Goal: Find specific page/section: Find specific page/section

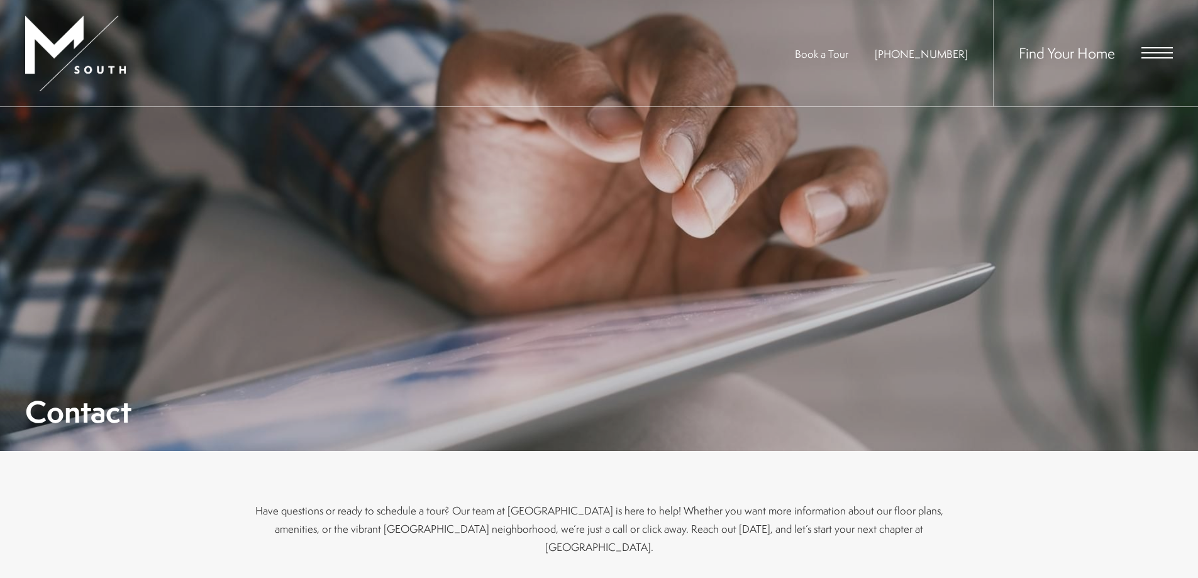
scroll to position [189, 0]
click at [1165, 52] on span "Open Menu" at bounding box center [1156, 52] width 31 height 1
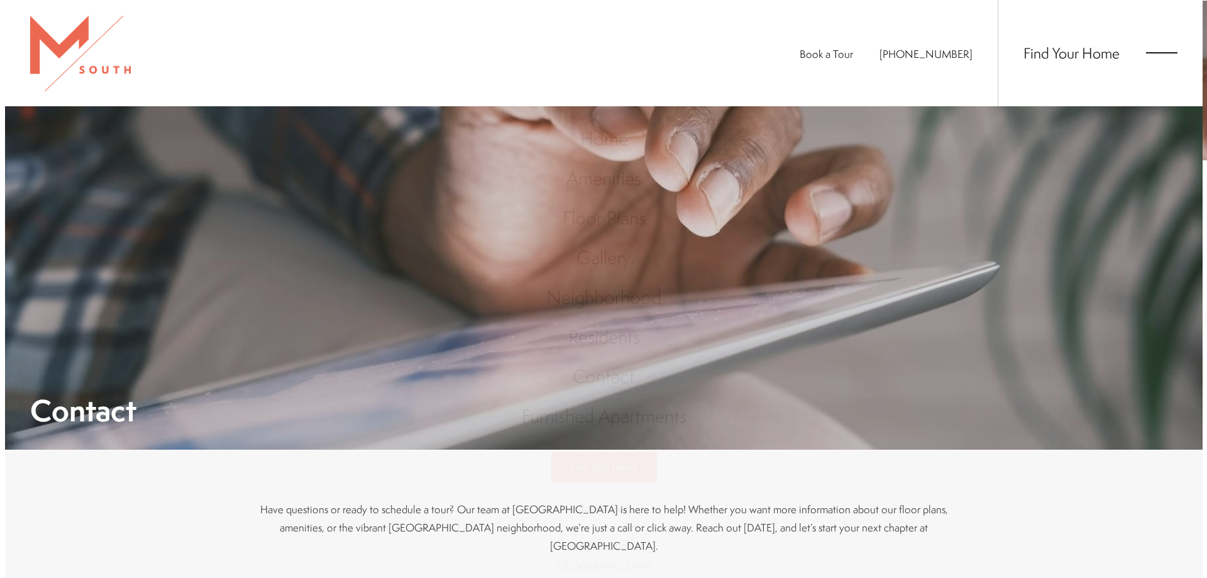
scroll to position [0, 0]
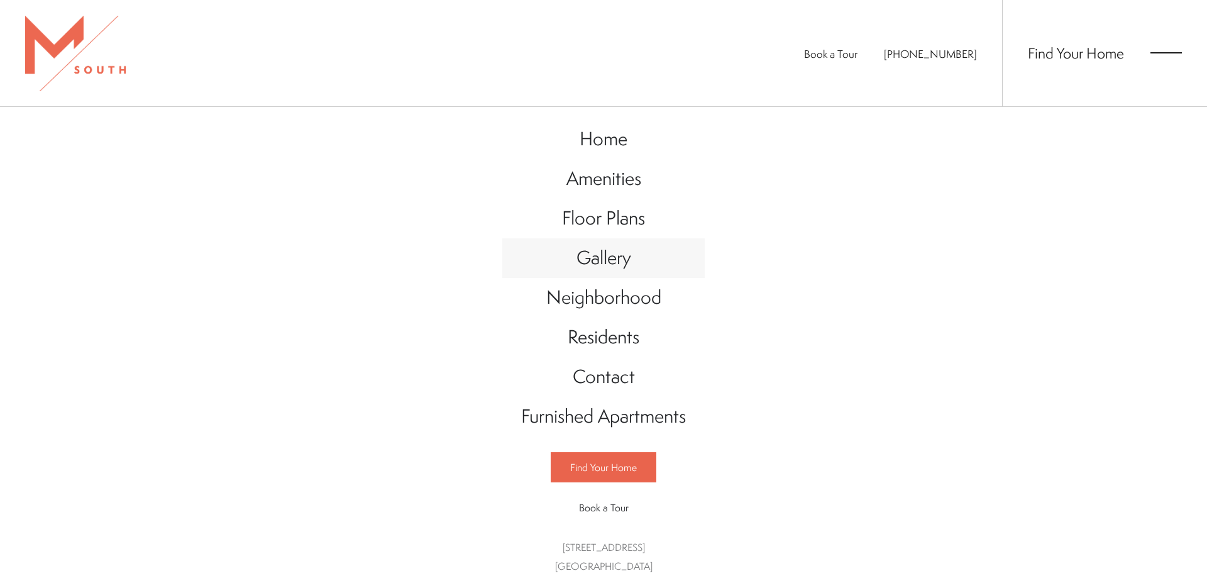
click at [595, 255] on span "Gallery" at bounding box center [603, 258] width 55 height 26
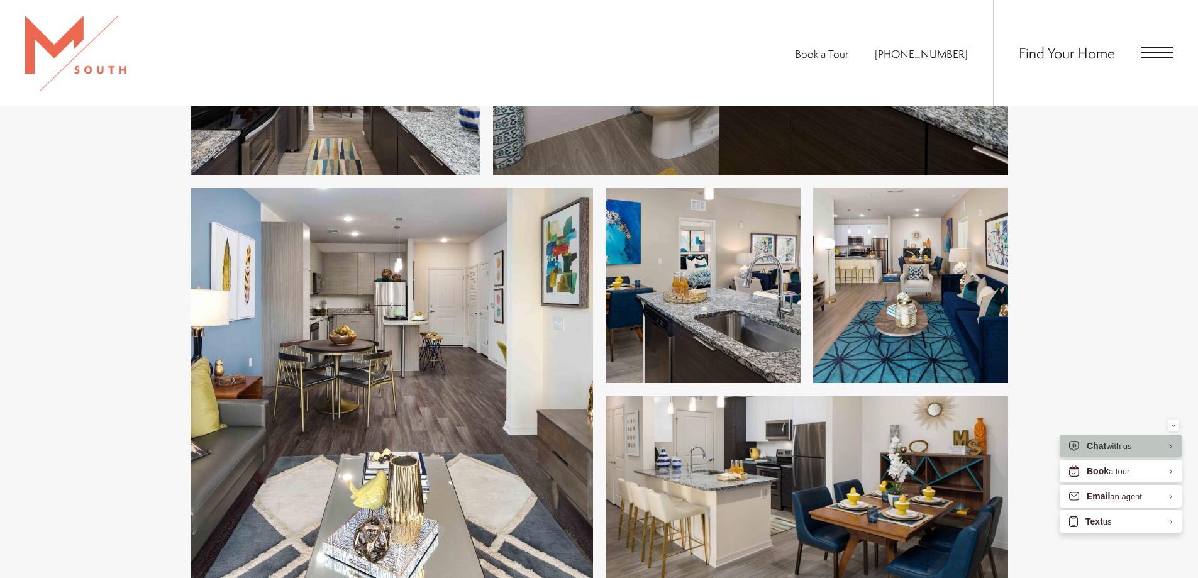
scroll to position [2452, 0]
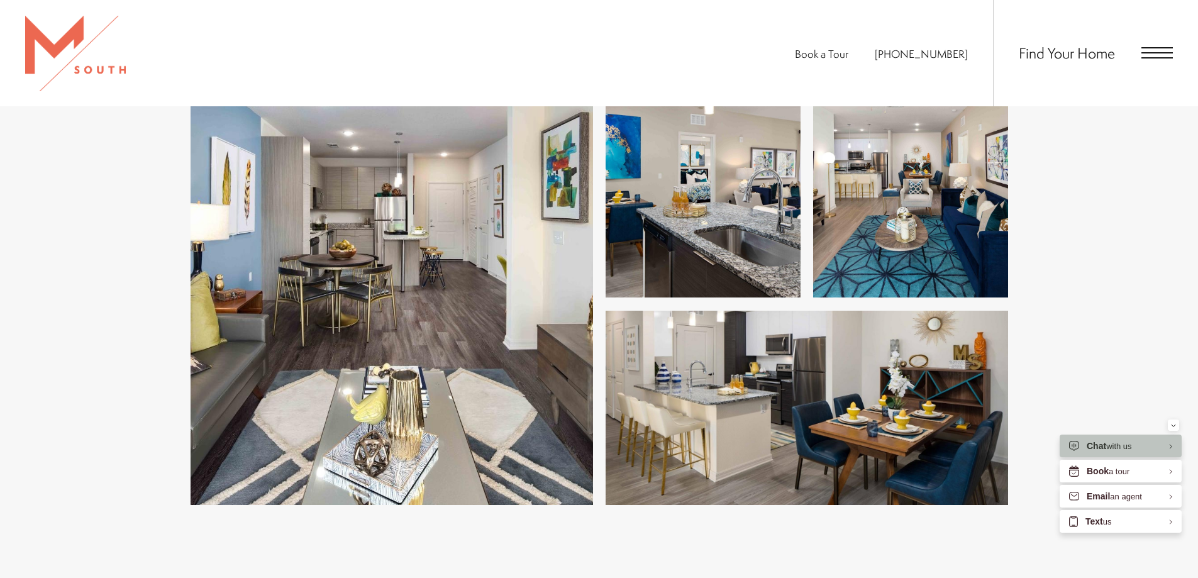
click at [1169, 55] on span "Open Menu" at bounding box center [1156, 52] width 31 height 11
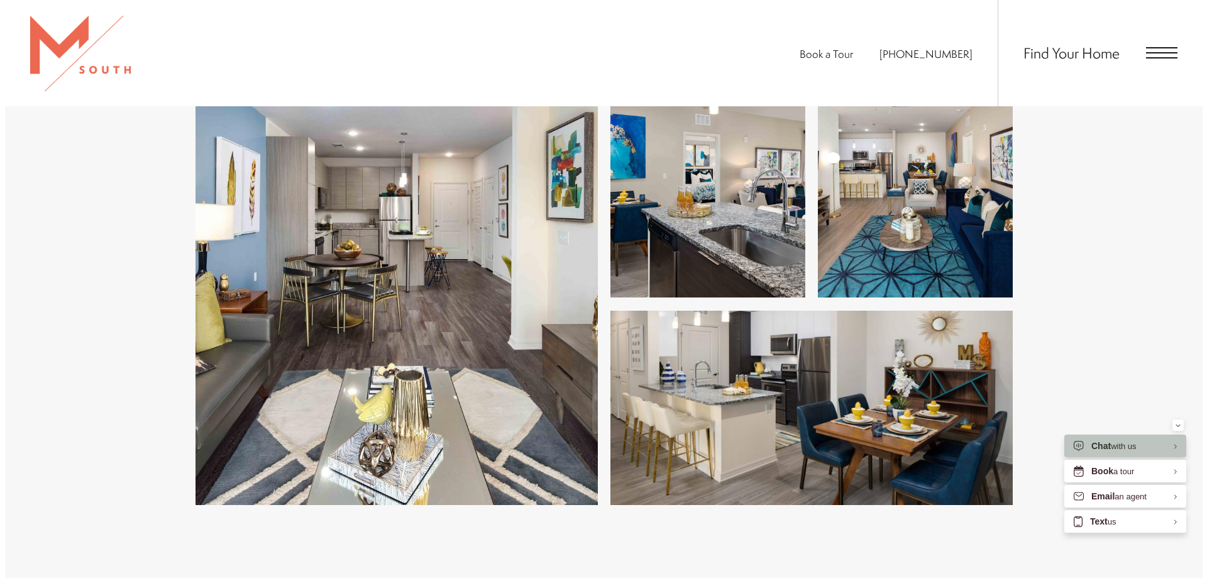
scroll to position [0, 0]
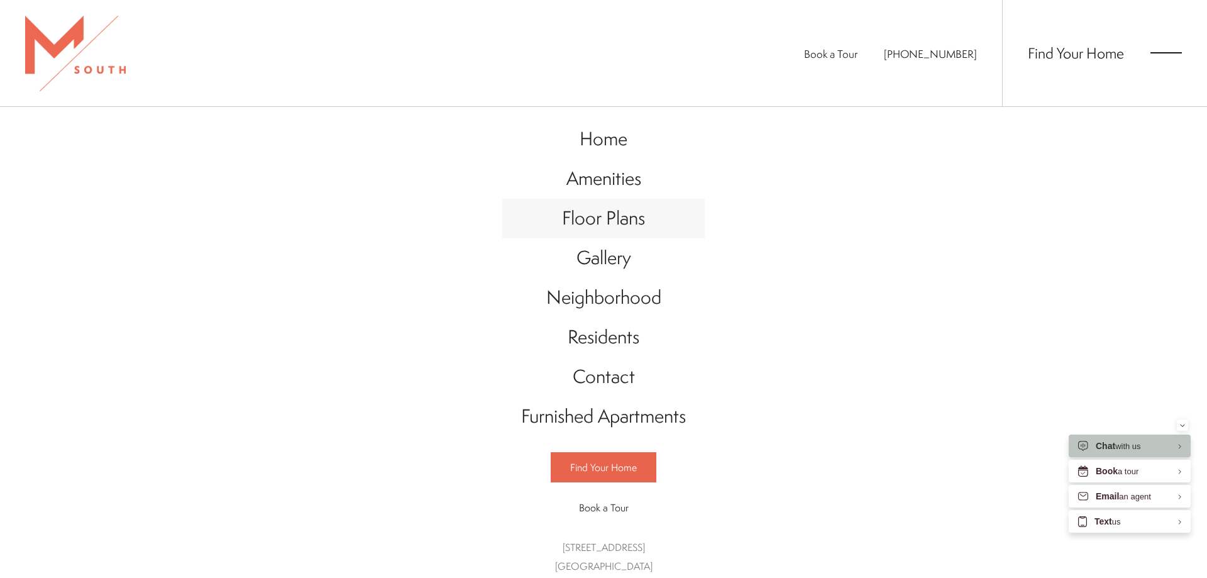
click at [607, 210] on span "Floor Plans" at bounding box center [603, 218] width 83 height 26
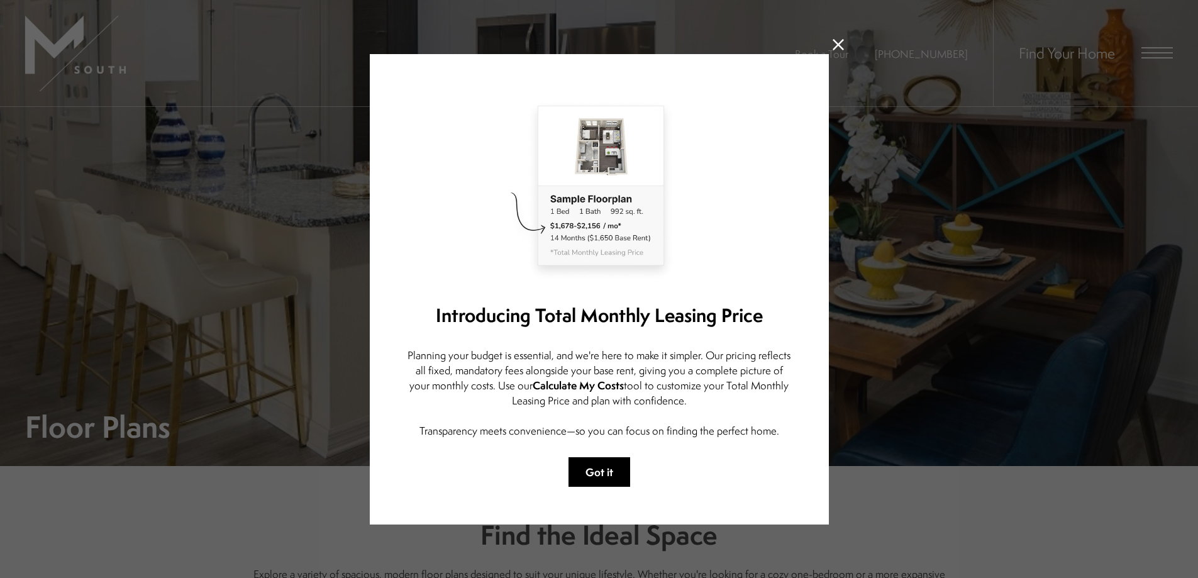
click at [586, 458] on button "Got it" at bounding box center [599, 472] width 62 height 30
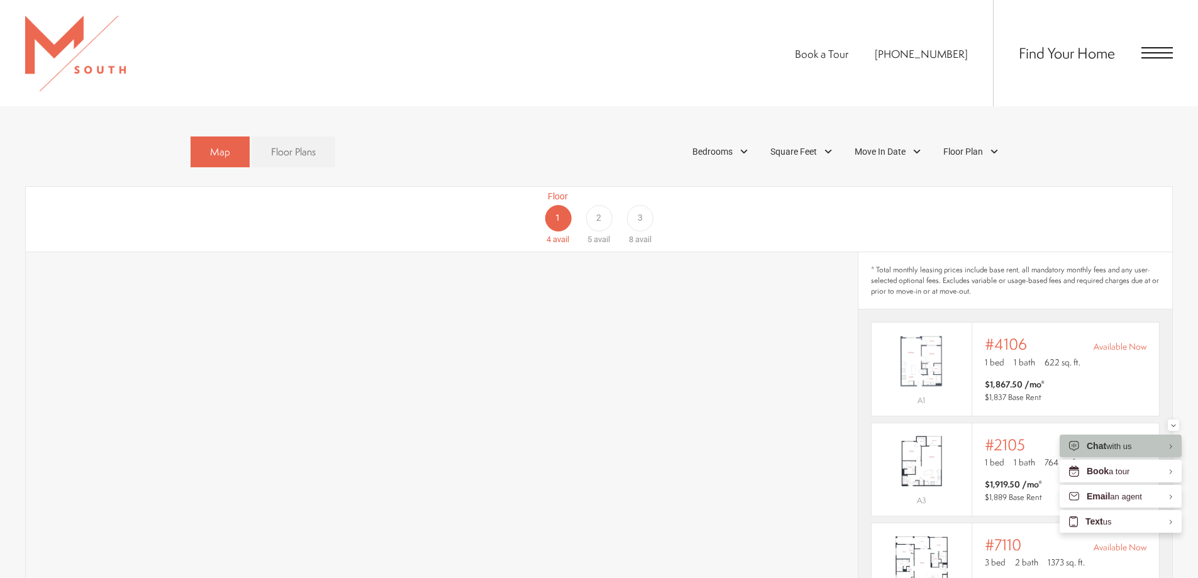
scroll to position [817, 0]
